Goal: Task Accomplishment & Management: Complete application form

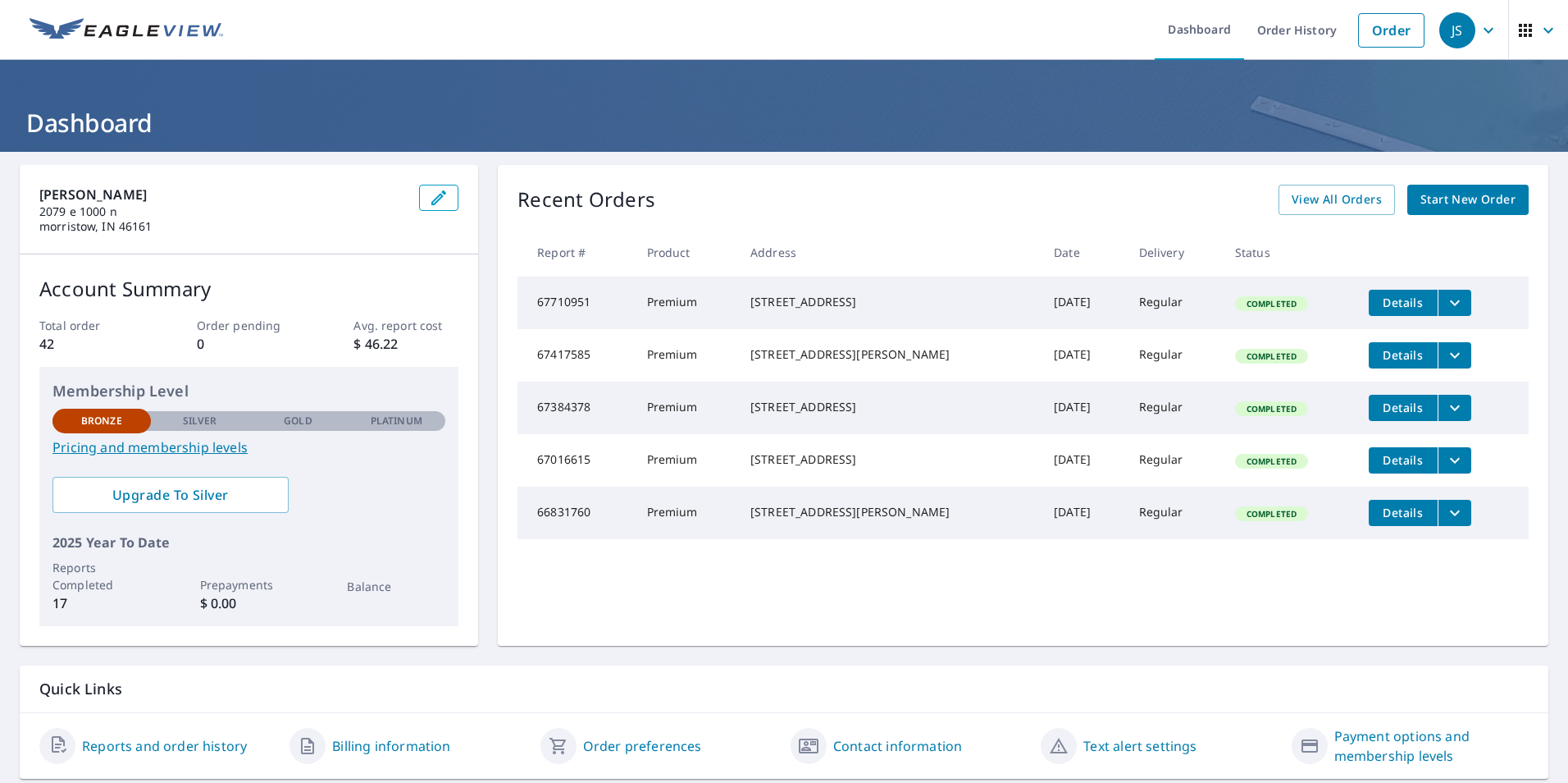
click at [1420, 205] on span "Start New Order" at bounding box center [1467, 200] width 95 height 21
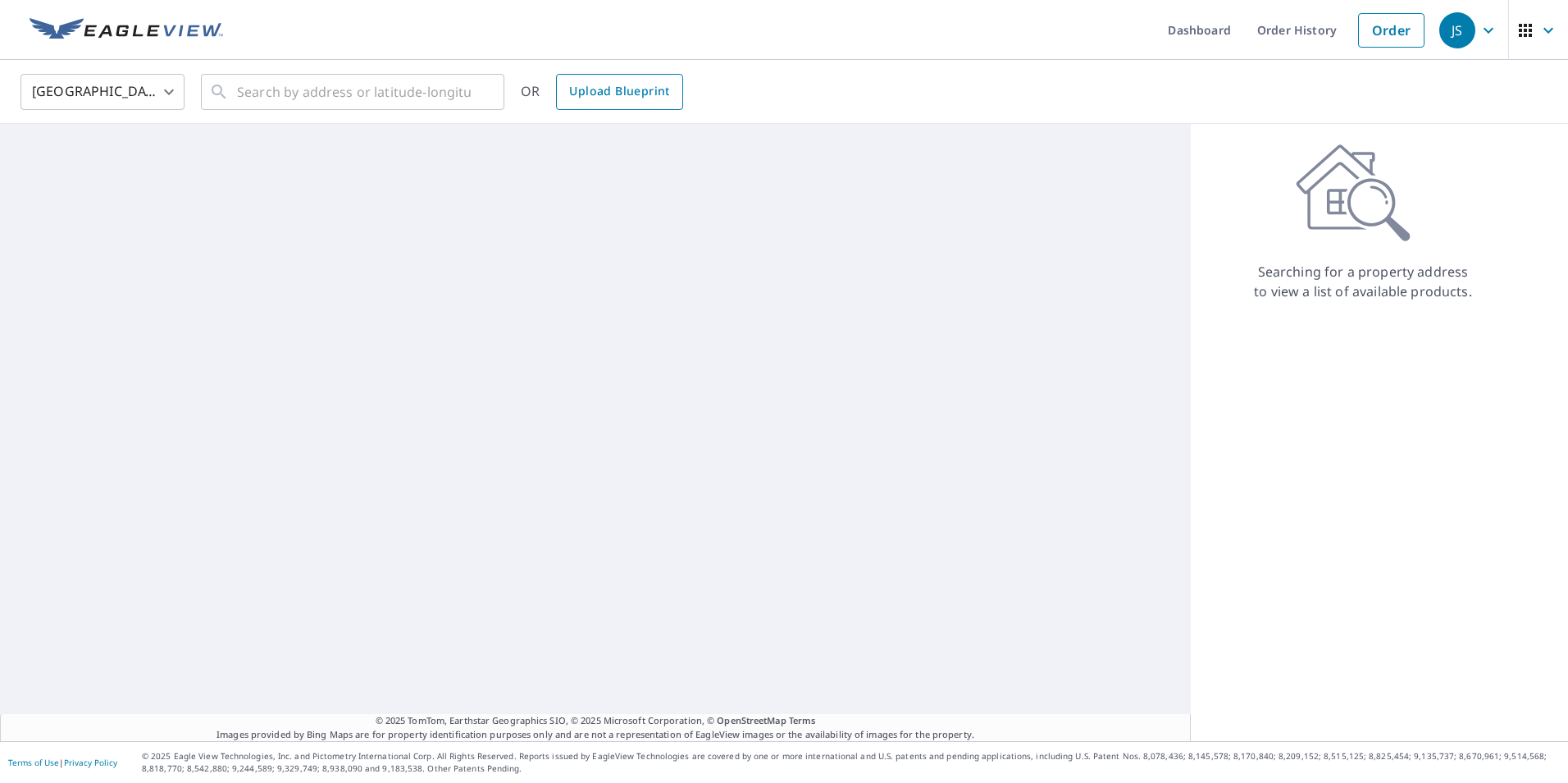
click at [623, 98] on span "Upload Blueprint" at bounding box center [619, 92] width 100 height 21
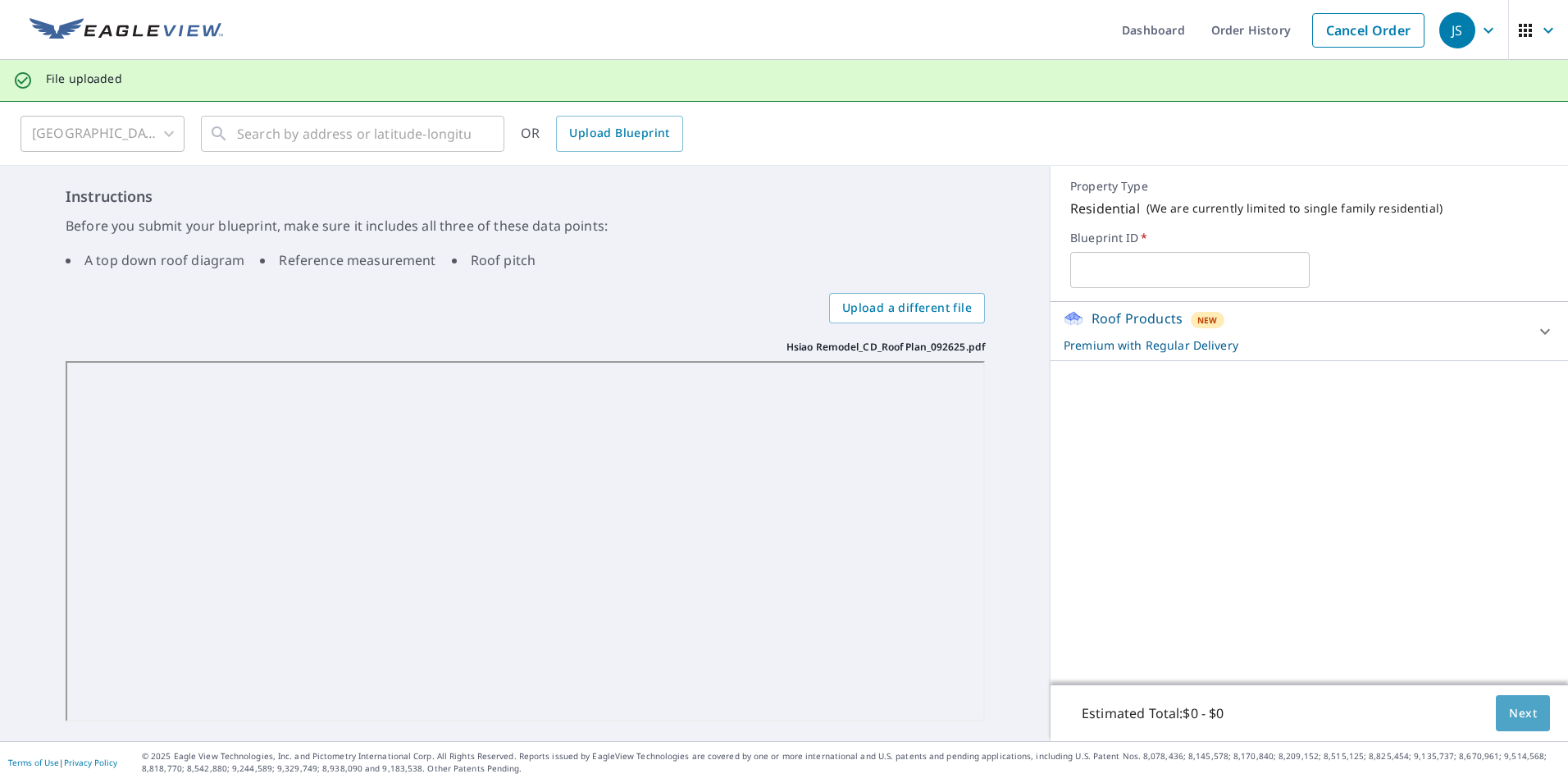
click at [1496, 705] on button "Next" at bounding box center [1522, 713] width 54 height 37
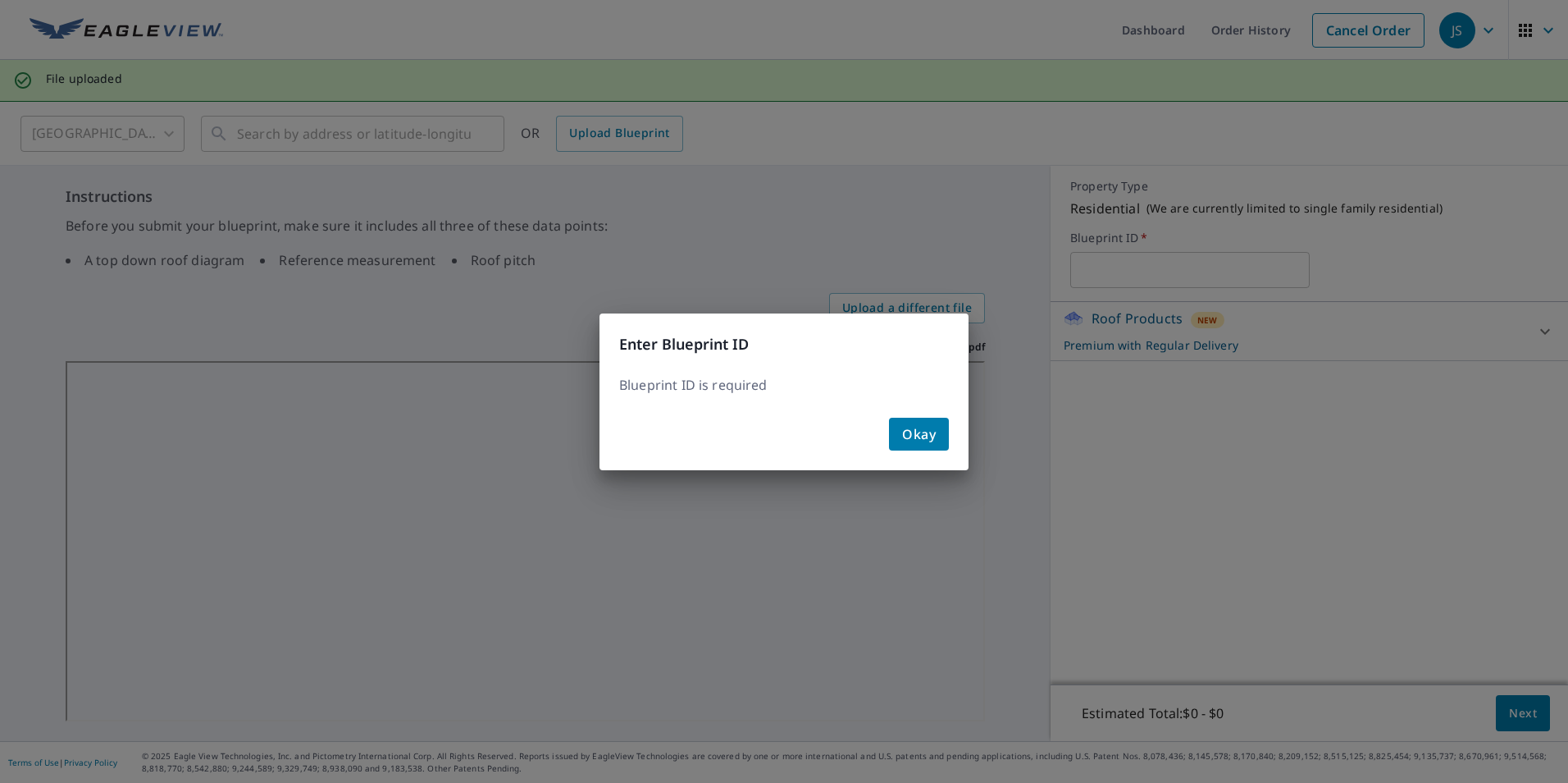
click at [942, 425] on button "Okay" at bounding box center [919, 434] width 60 height 33
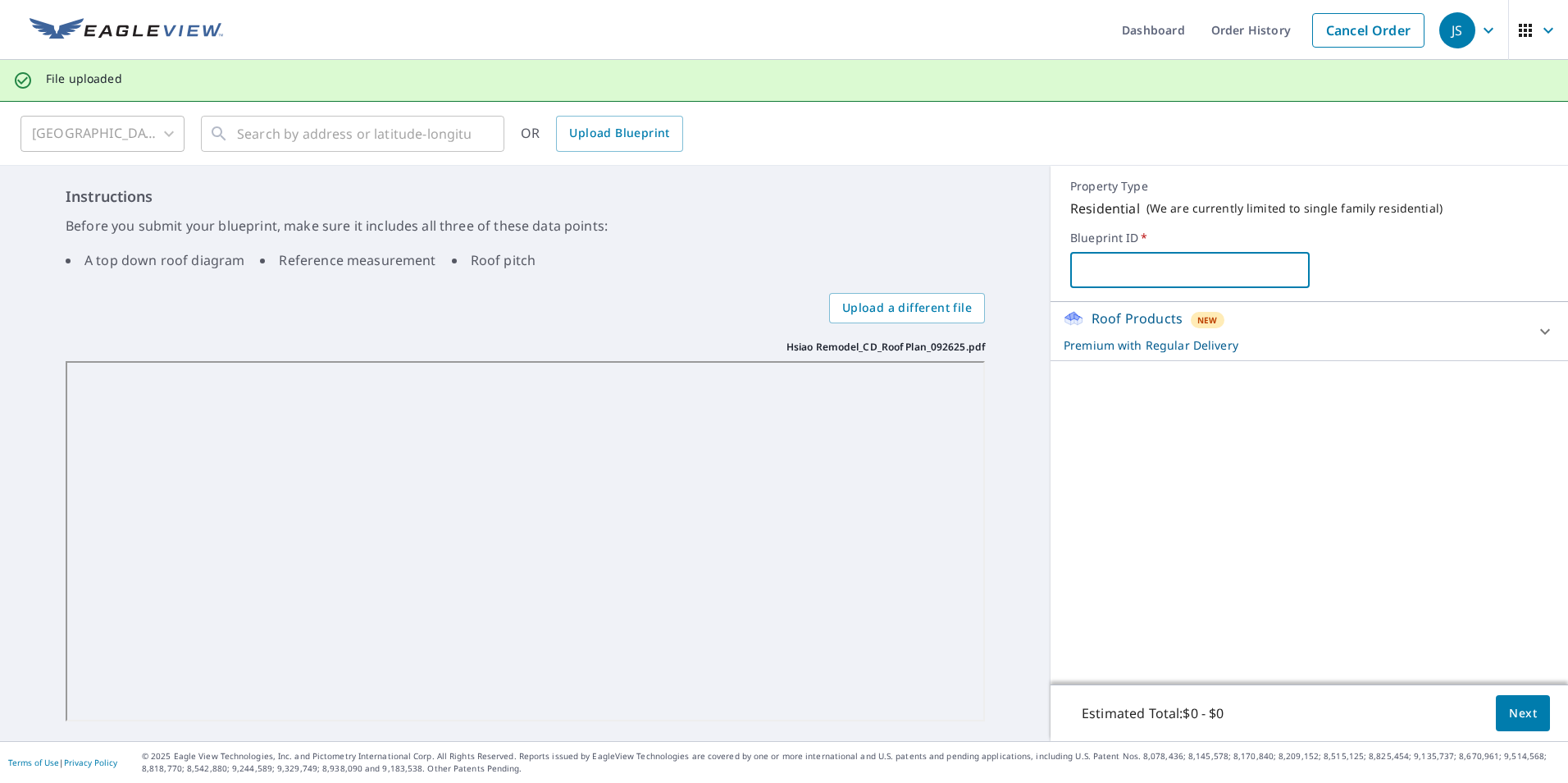
click at [1091, 277] on input "text" at bounding box center [1190, 269] width 239 height 46
type input "Hasio"
click at [1513, 711] on span "Next" at bounding box center [1523, 713] width 27 height 21
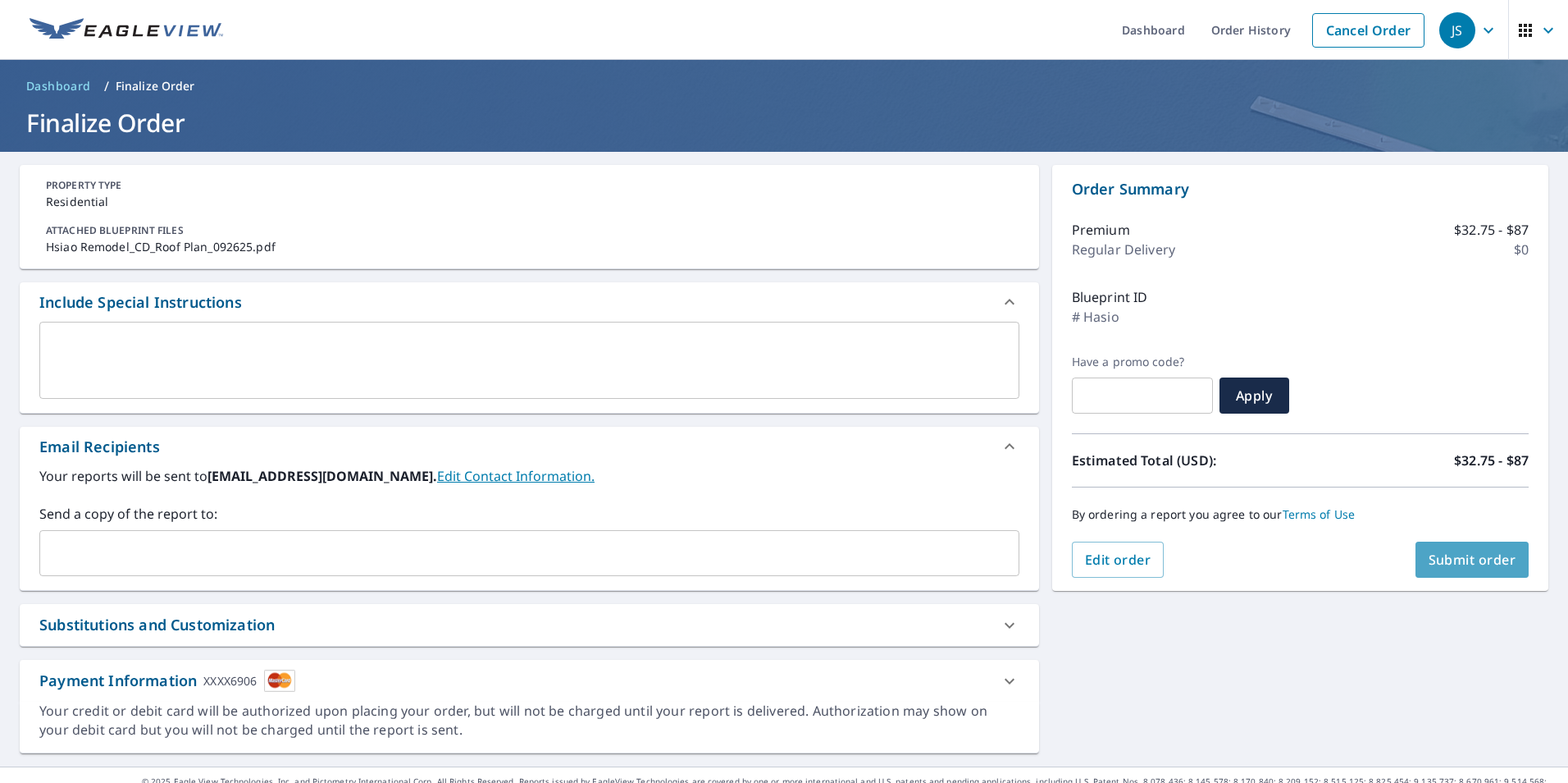
click at [1472, 558] on span "Submit order" at bounding box center [1473, 560] width 88 height 18
